Goal: Task Accomplishment & Management: Complete application form

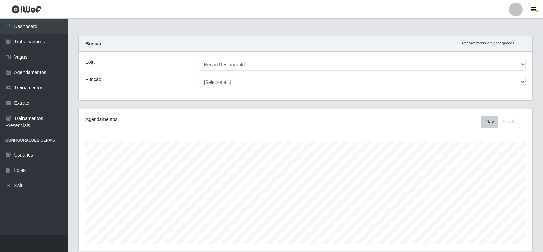
select select "334"
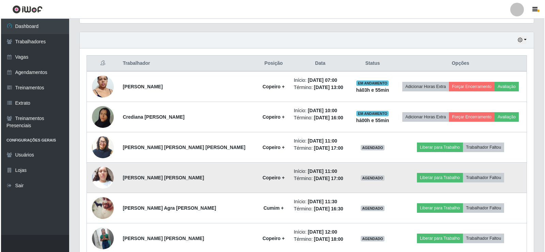
scroll to position [261, 0]
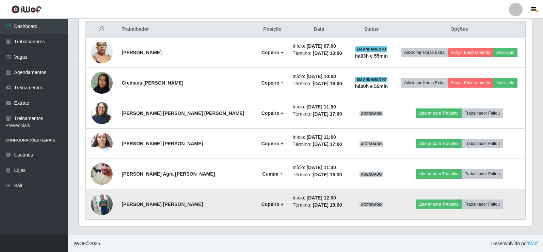
click at [107, 204] on img at bounding box center [102, 203] width 22 height 27
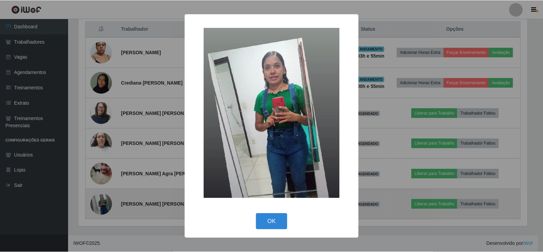
scroll to position [141, 451]
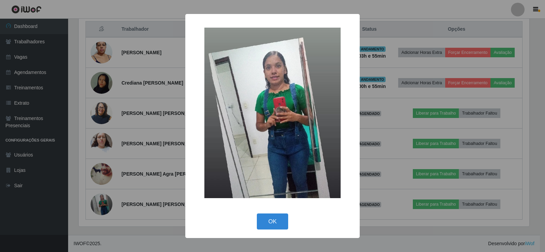
click at [142, 175] on div "× OK Cancel" at bounding box center [272, 126] width 545 height 252
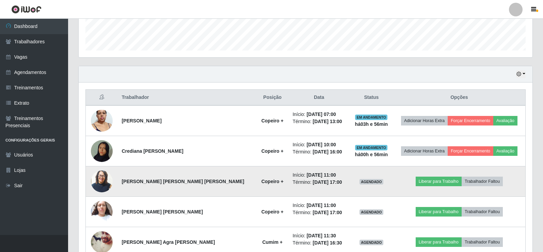
scroll to position [227, 0]
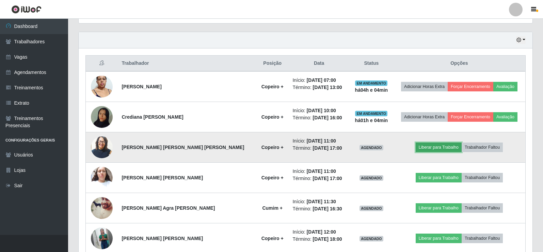
click at [432, 148] on button "Liberar para Trabalho" at bounding box center [439, 147] width 46 height 10
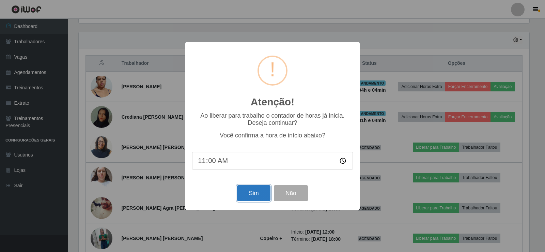
click at [260, 196] on button "Sim" at bounding box center [253, 193] width 33 height 16
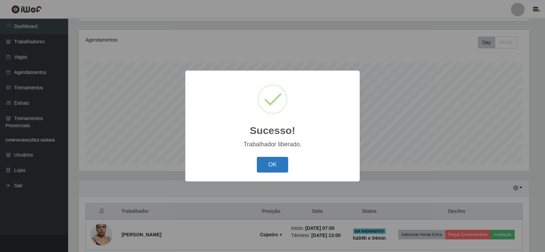
click at [270, 162] on button "OK" at bounding box center [273, 165] width 32 height 16
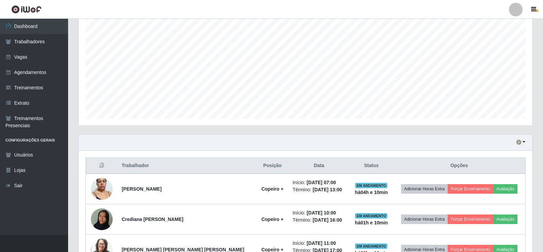
scroll to position [0, 0]
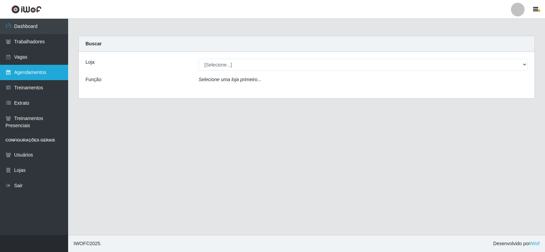
click at [33, 78] on link "Agendamentos" at bounding box center [34, 72] width 68 height 15
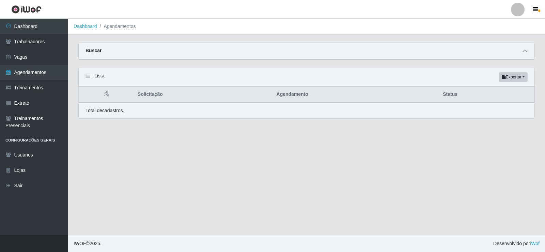
click at [526, 50] on icon at bounding box center [525, 50] width 5 height 5
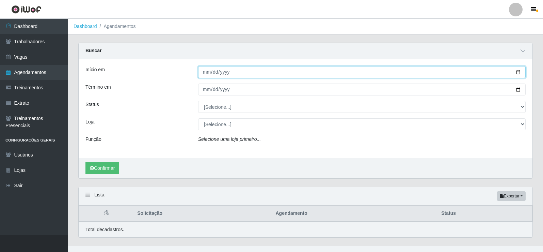
click at [517, 72] on input "Início em" at bounding box center [362, 72] width 328 height 12
type input "[DATE]"
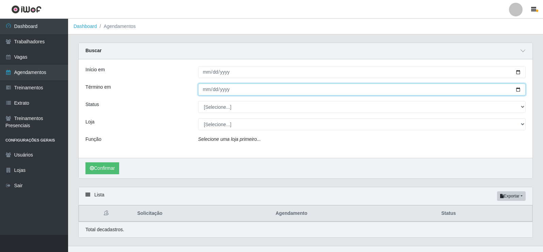
click at [521, 89] on input "Término em" at bounding box center [362, 89] width 328 height 12
type input "[DATE]"
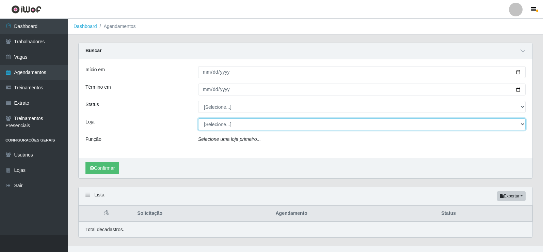
click at [231, 123] on select "[Selecione...] Necão Restaurante" at bounding box center [362, 124] width 328 height 12
select select "334"
click at [198, 119] on select "[Selecione...] Necão Restaurante" at bounding box center [362, 124] width 328 height 12
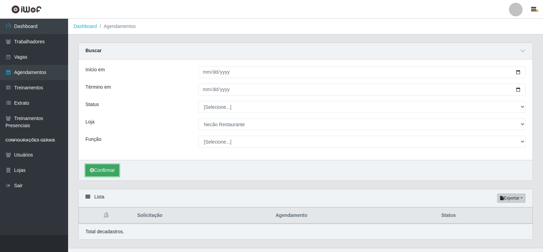
click at [108, 169] on button "Confirmar" at bounding box center [103, 170] width 34 height 12
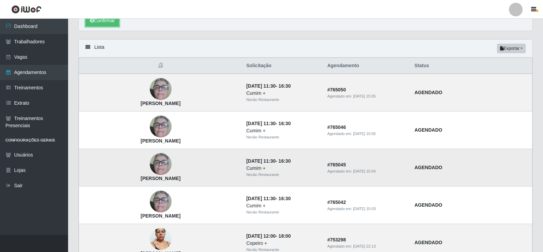
scroll to position [47, 0]
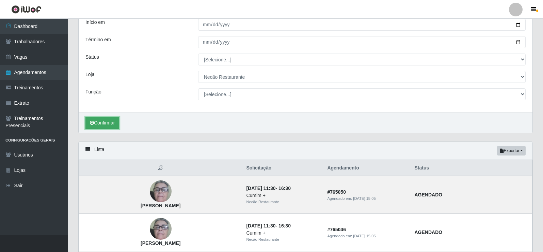
click at [95, 122] on button "Confirmar" at bounding box center [103, 123] width 34 height 12
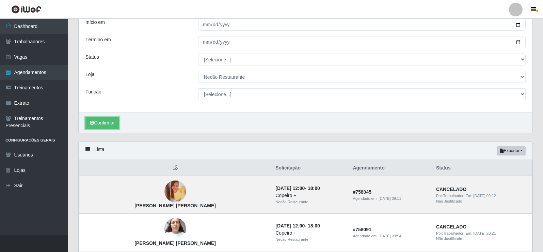
scroll to position [13, 0]
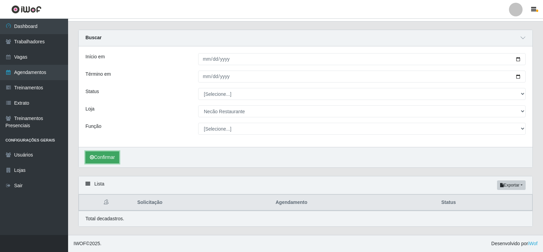
click at [109, 161] on button "Confirmar" at bounding box center [103, 157] width 34 height 12
click at [101, 154] on button "Confirmar" at bounding box center [103, 157] width 34 height 12
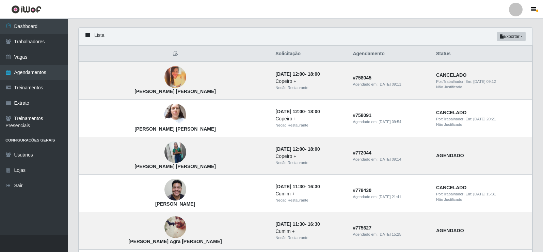
scroll to position [127, 0]
